Goal: Task Accomplishment & Management: Manage account settings

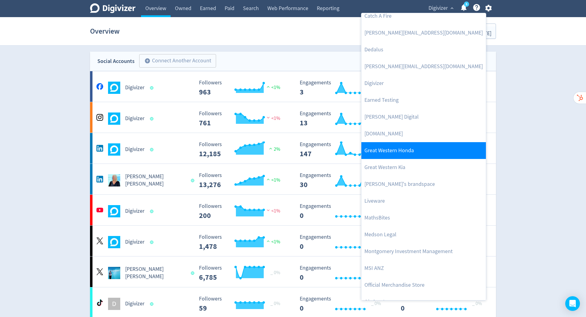
scroll to position [110, 0]
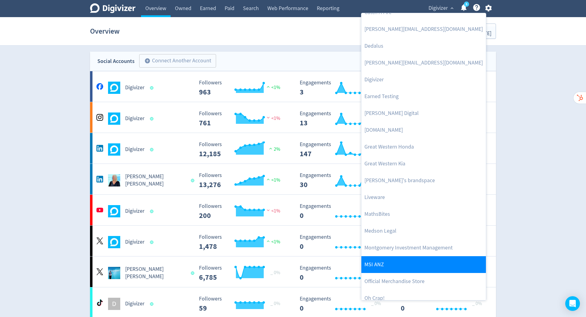
click at [411, 260] on link "MSI ANZ" at bounding box center [423, 264] width 125 height 17
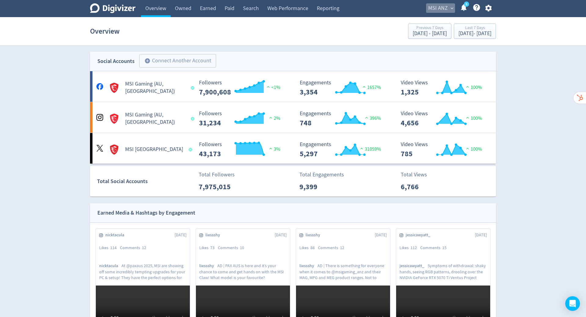
click at [453, 6] on span "expand_more" at bounding box center [451, 7] width 5 height 5
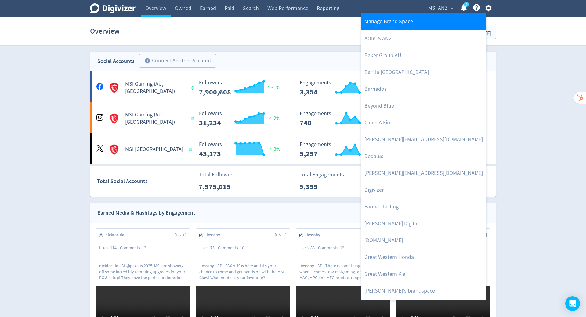
click at [427, 19] on link "Manage Brand Space" at bounding box center [423, 21] width 125 height 17
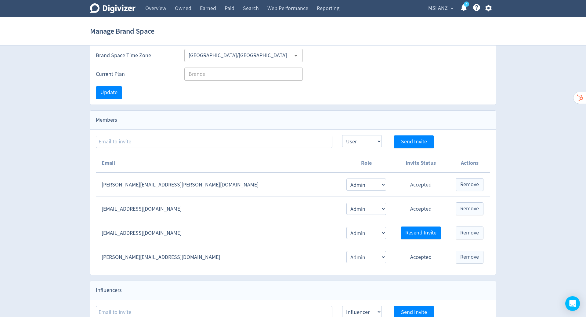
scroll to position [40, 0]
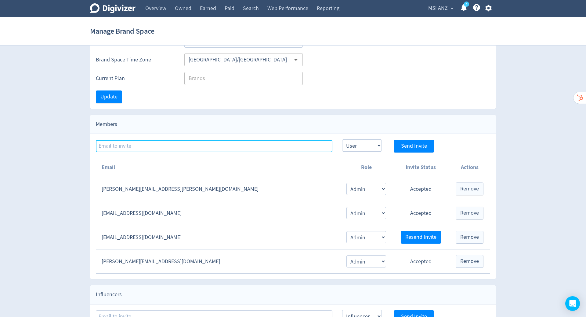
click at [194, 147] on input at bounding box center [214, 146] width 237 height 12
paste input "[EMAIL_ADDRESS][DOMAIN_NAME]"
type input "[EMAIL_ADDRESS][DOMAIN_NAME]"
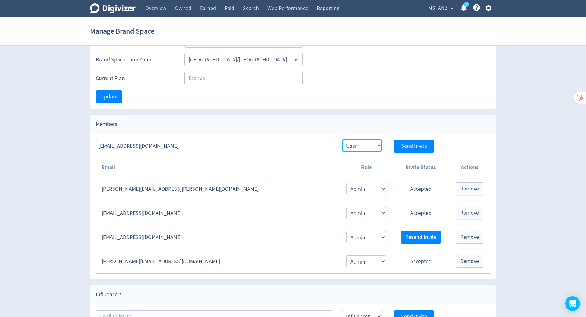
click at [367, 147] on select "Admin User" at bounding box center [362, 145] width 40 height 12
select select "ADMIN"
click at [342, 139] on select "Admin User" at bounding box center [362, 145] width 40 height 12
click at [407, 149] on button "Send Invite" at bounding box center [414, 145] width 40 height 13
select select "USER"
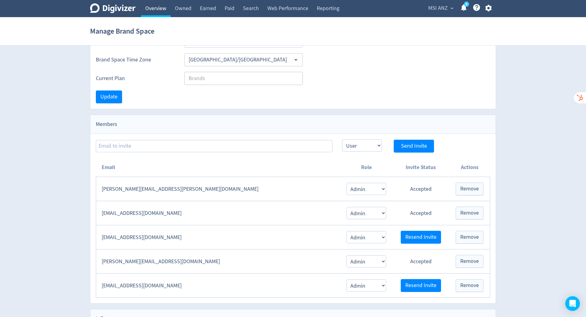
click at [156, 7] on link "Overview" at bounding box center [156, 8] width 30 height 17
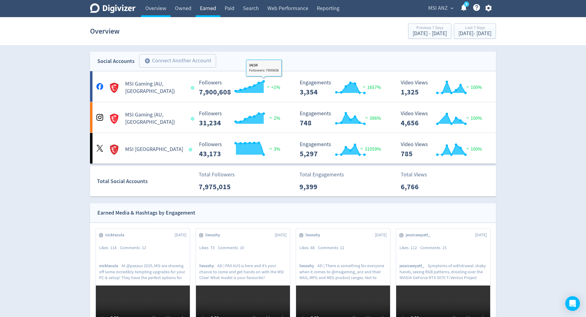
click at [208, 9] on link "Earned" at bounding box center [208, 8] width 25 height 17
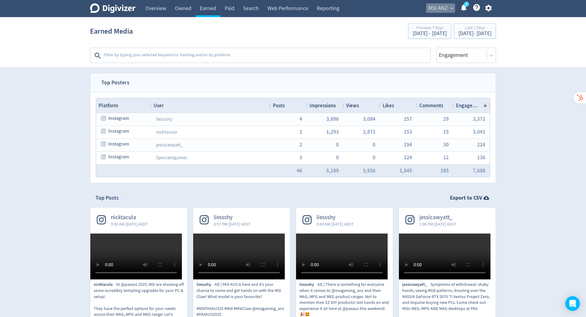
click at [447, 6] on span "MSI ANZ" at bounding box center [438, 8] width 20 height 10
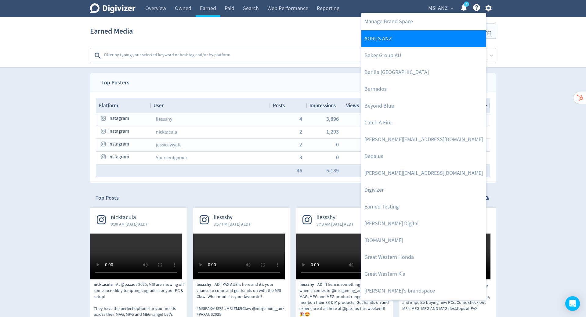
click at [426, 34] on link "AORUS ANZ" at bounding box center [423, 38] width 125 height 17
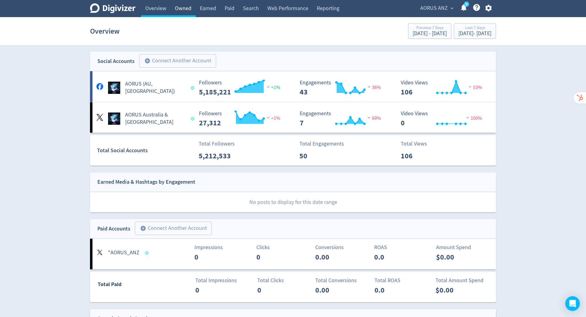
click at [185, 12] on link "Owned" at bounding box center [183, 8] width 25 height 17
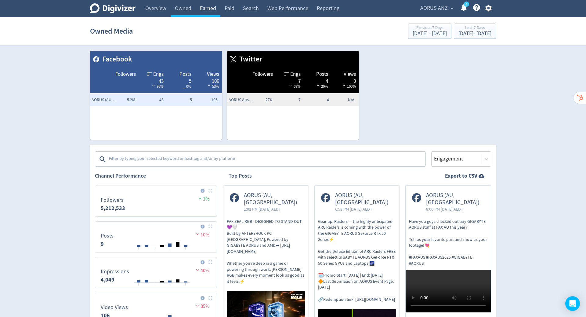
click at [212, 9] on link "Earned" at bounding box center [208, 8] width 25 height 17
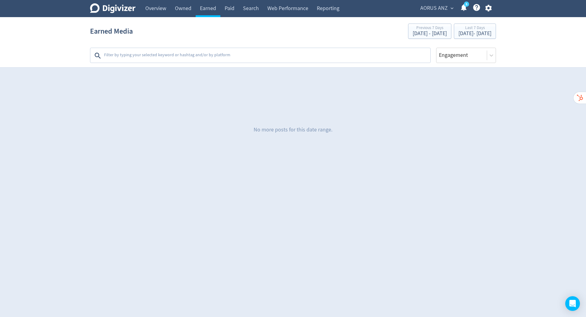
click at [368, 55] on textarea at bounding box center [266, 55] width 326 height 12
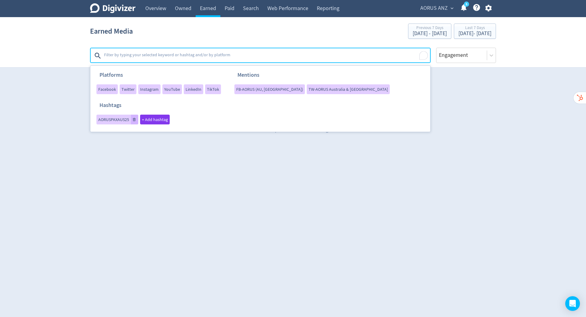
click at [356, 176] on html "Digivizer Logo [PERSON_NAME] Logo Overview Owned Earned Paid Search Web Perform…" at bounding box center [293, 88] width 586 height 176
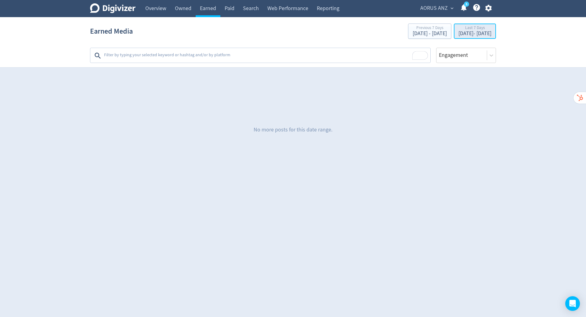
click at [456, 37] on div "Last 7 Days [DATE] - [DATE]" at bounding box center [475, 31] width 38 height 13
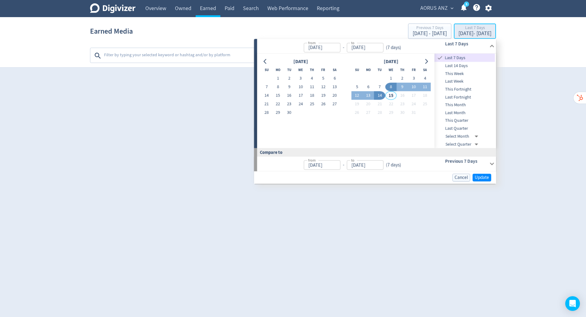
type input "[DATE]"
click at [274, 76] on button "1" at bounding box center [277, 78] width 11 height 9
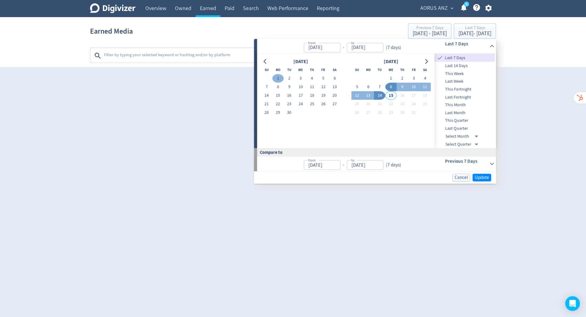
type input "[DATE]"
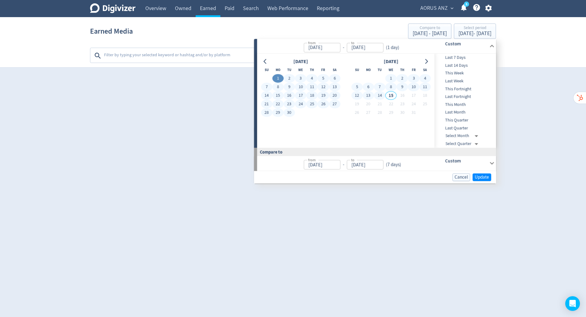
click at [379, 95] on button "14" at bounding box center [379, 95] width 11 height 9
type input "[DATE]"
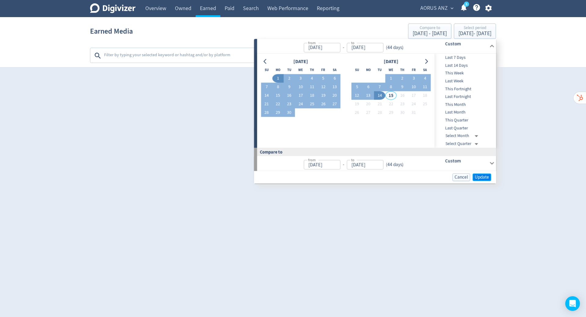
click at [484, 175] on span "Update" at bounding box center [482, 177] width 14 height 5
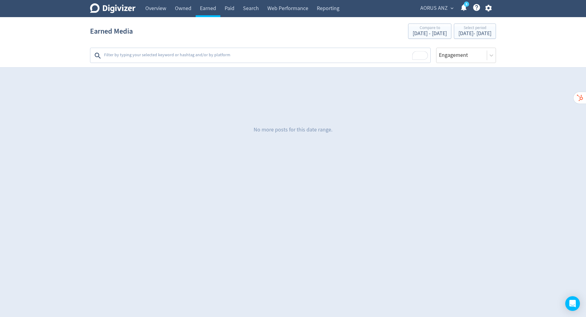
click at [340, 54] on textarea "To enrich screen reader interactions, please activate Accessibility in Grammarl…" at bounding box center [266, 55] width 326 height 12
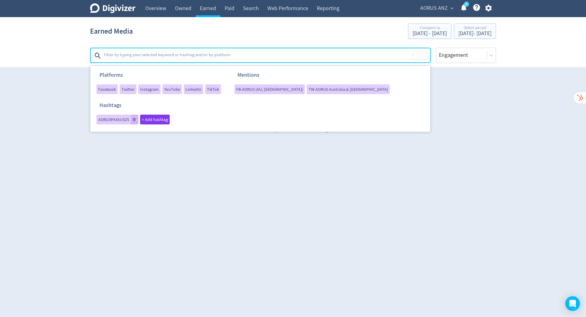
click at [453, 8] on span "expand_more" at bounding box center [451, 7] width 5 height 5
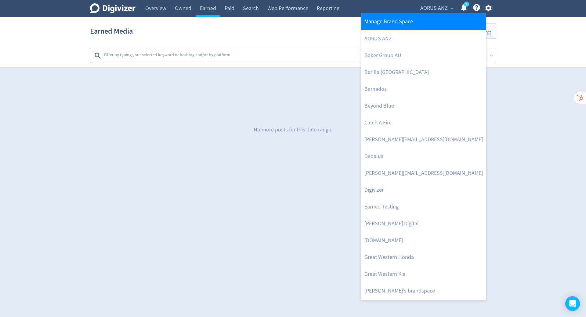
click at [433, 25] on link "Manage Brand Space" at bounding box center [423, 21] width 125 height 17
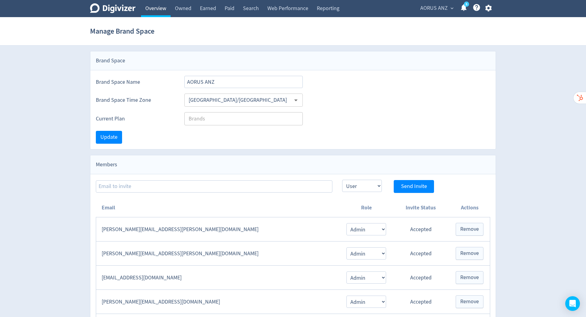
click at [157, 10] on link "Overview" at bounding box center [156, 8] width 30 height 17
